Goal: Information Seeking & Learning: Learn about a topic

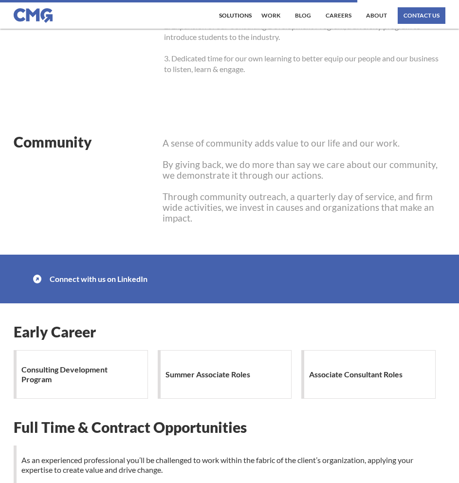
scroll to position [1000, 0]
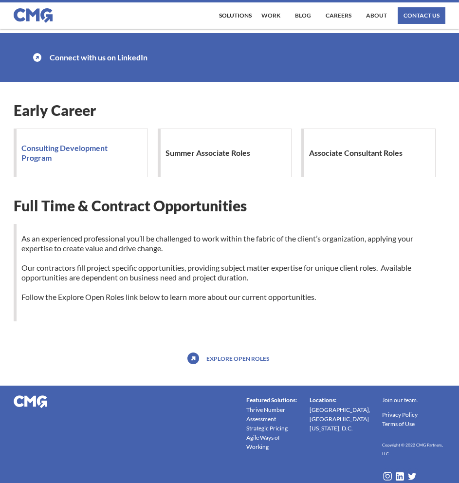
click at [100, 153] on h1 "Consulting Development Program" at bounding box center [81, 152] width 121 height 29
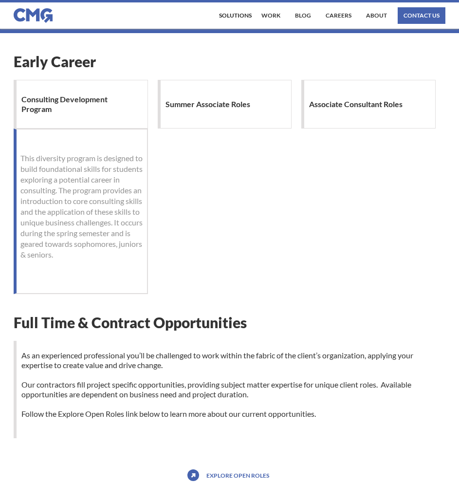
scroll to position [1166, 0]
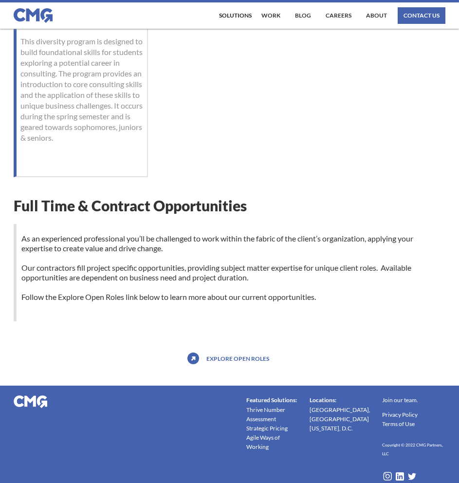
click at [245, 359] on link "Explore open roles" at bounding box center [238, 359] width 68 height 16
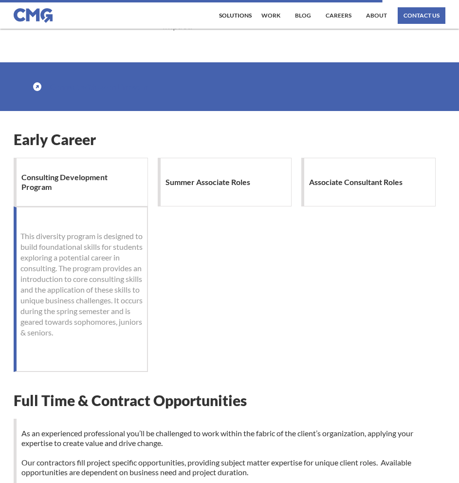
scroll to position [923, 0]
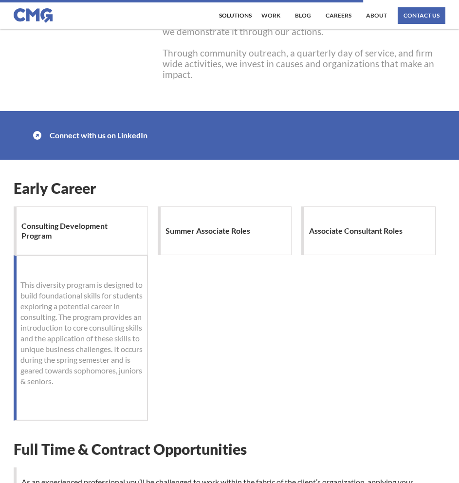
click at [211, 219] on div "Summer Associate Roles" at bounding box center [225, 230] width 134 height 49
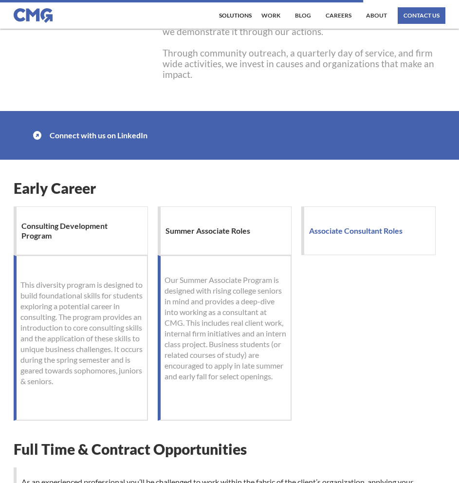
click at [338, 230] on h1 "Associate Consultant Roles" at bounding box center [358, 230] width 98 height 19
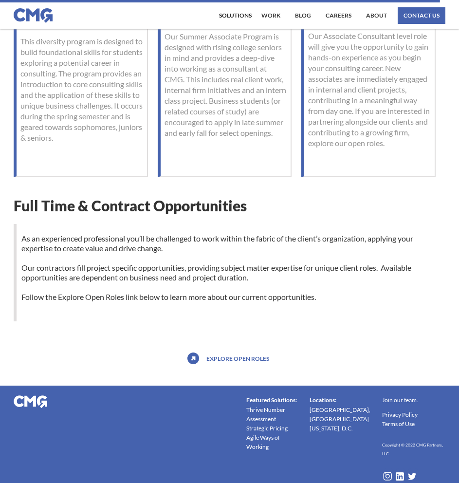
scroll to position [1069, 0]
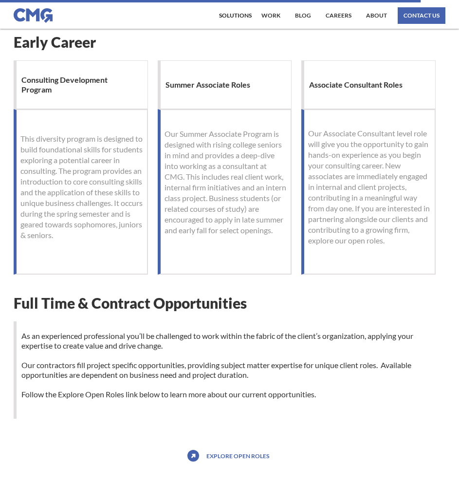
click at [203, 175] on p "Our Summer Associate Program is designed with rising college seniors in mind an…" at bounding box center [226, 182] width 122 height 107
click at [201, 95] on div "Summer Associate Roles" at bounding box center [225, 84] width 134 height 49
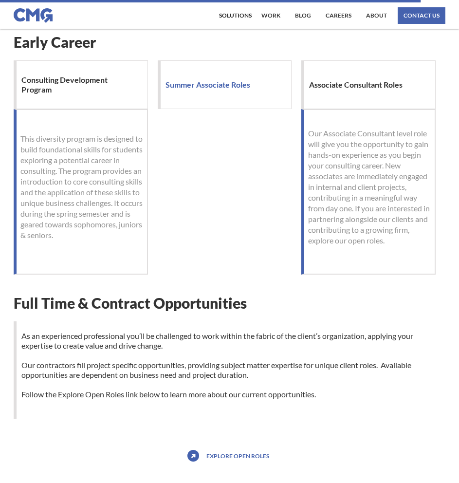
click at [208, 84] on h1 "Summer Associate Roles" at bounding box center [211, 84] width 90 height 19
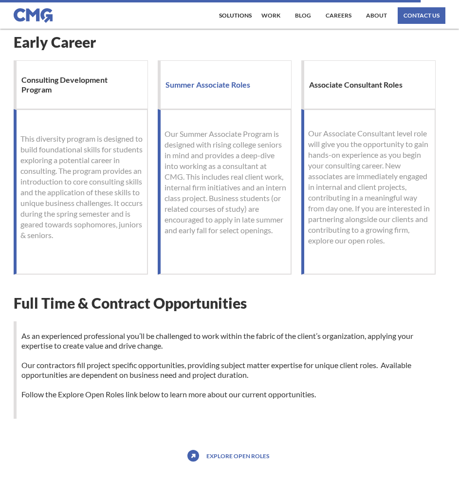
click at [208, 84] on h1 "Summer Associate Roles" at bounding box center [211, 84] width 90 height 19
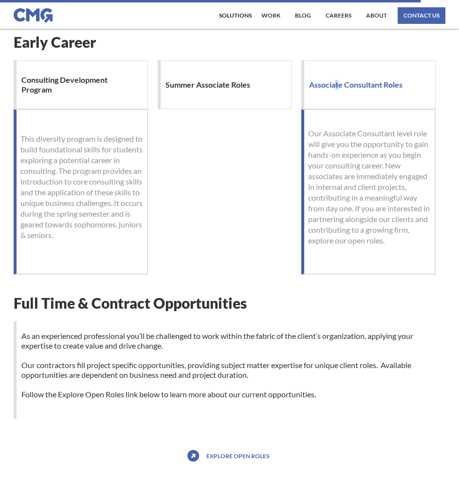
click at [338, 91] on h1 "Associate Consultant Roles" at bounding box center [358, 84] width 98 height 19
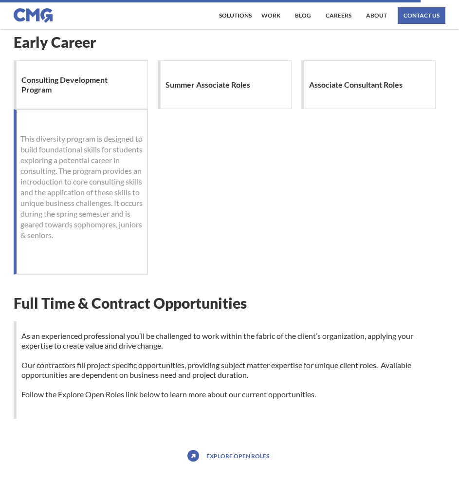
click at [155, 92] on div "Consulting Development Program This diversity program is designed to build foun…" at bounding box center [229, 167] width 431 height 214
click at [114, 91] on h1 "Consulting Development Program" at bounding box center [81, 84] width 121 height 29
